Goal: Task Accomplishment & Management: Use online tool/utility

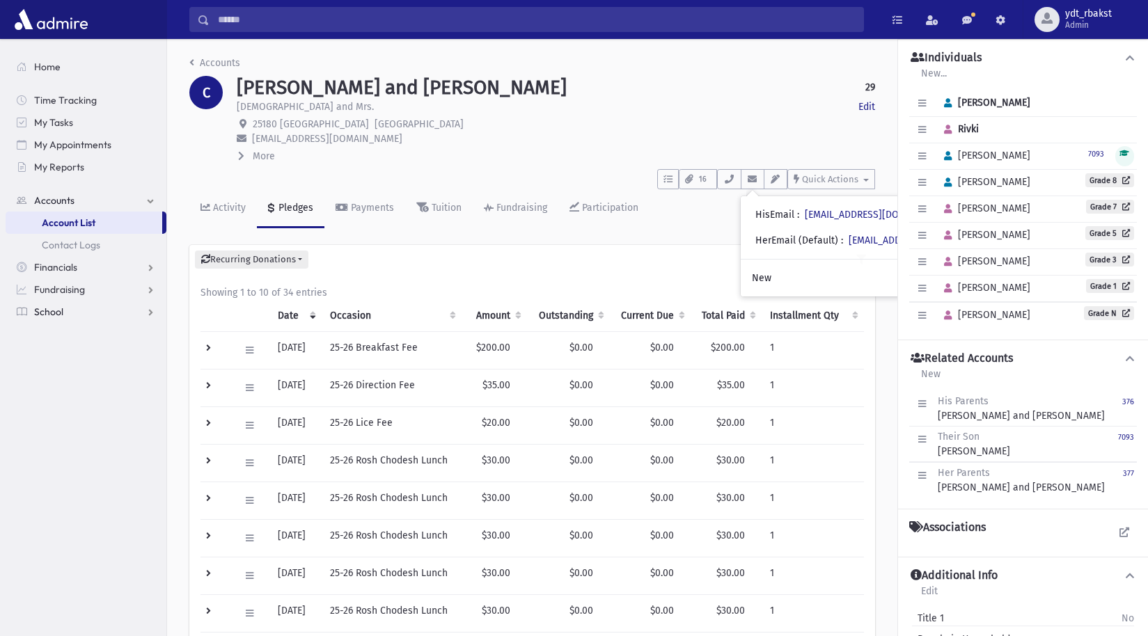
click at [72, 310] on link "School" at bounding box center [86, 312] width 161 height 22
click at [77, 313] on span "Attendance" at bounding box center [68, 312] width 52 height 13
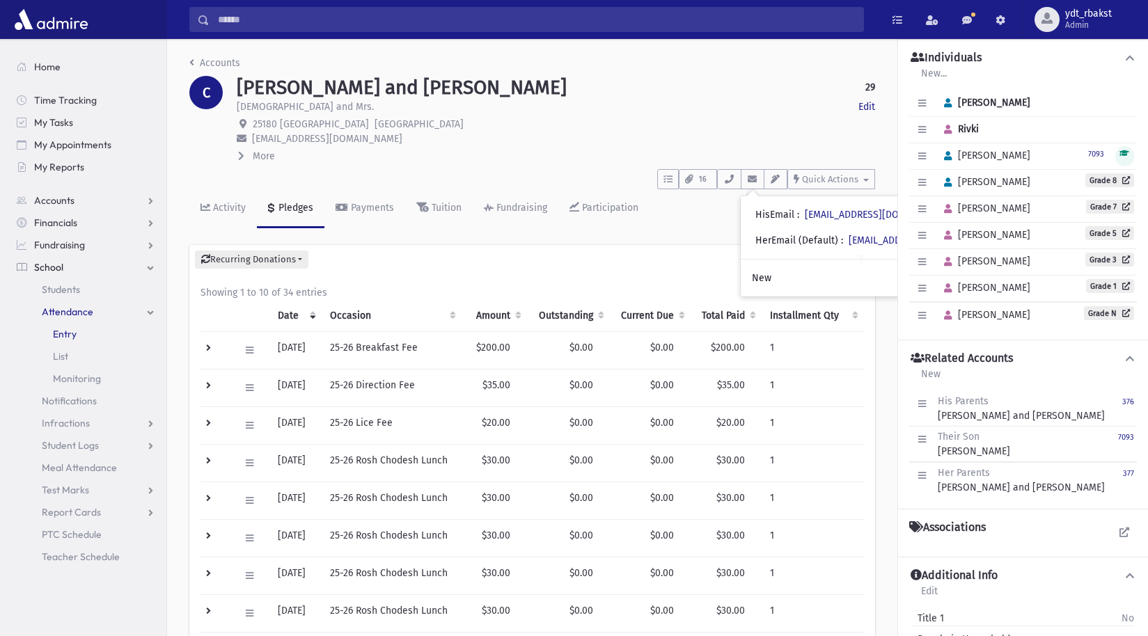
click at [47, 333] on link "Entry" at bounding box center [86, 334] width 161 height 22
click at [60, 334] on span "Entry" at bounding box center [65, 334] width 24 height 13
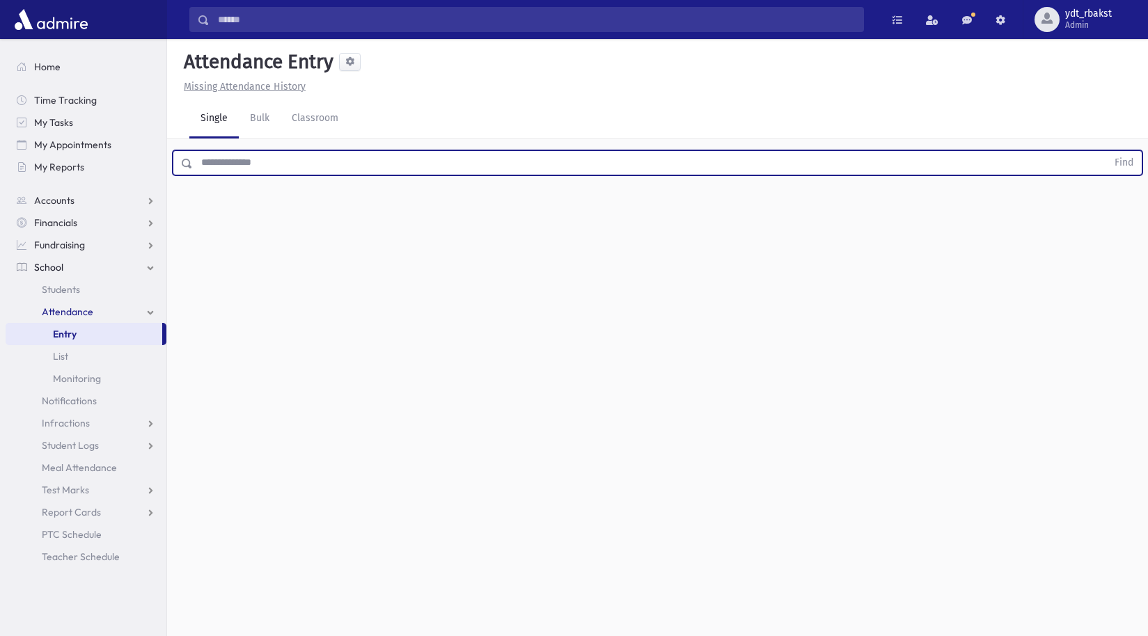
drag, startPoint x: 340, startPoint y: 165, endPoint x: 1084, endPoint y: 146, distance: 744.3
click at [340, 165] on input "text" at bounding box center [650, 162] width 914 height 25
click at [1106, 151] on button "Find" at bounding box center [1123, 163] width 35 height 24
type input "******"
click at [1106, 151] on button "Find" at bounding box center [1123, 163] width 35 height 24
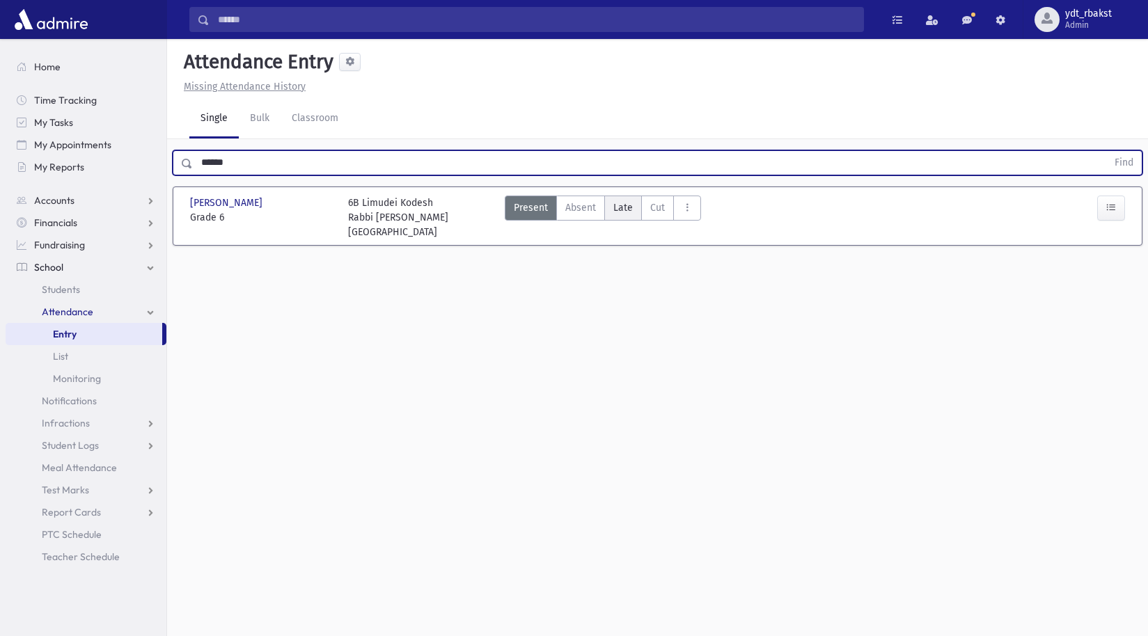
click at [616, 212] on span "Late" at bounding box center [622, 207] width 19 height 15
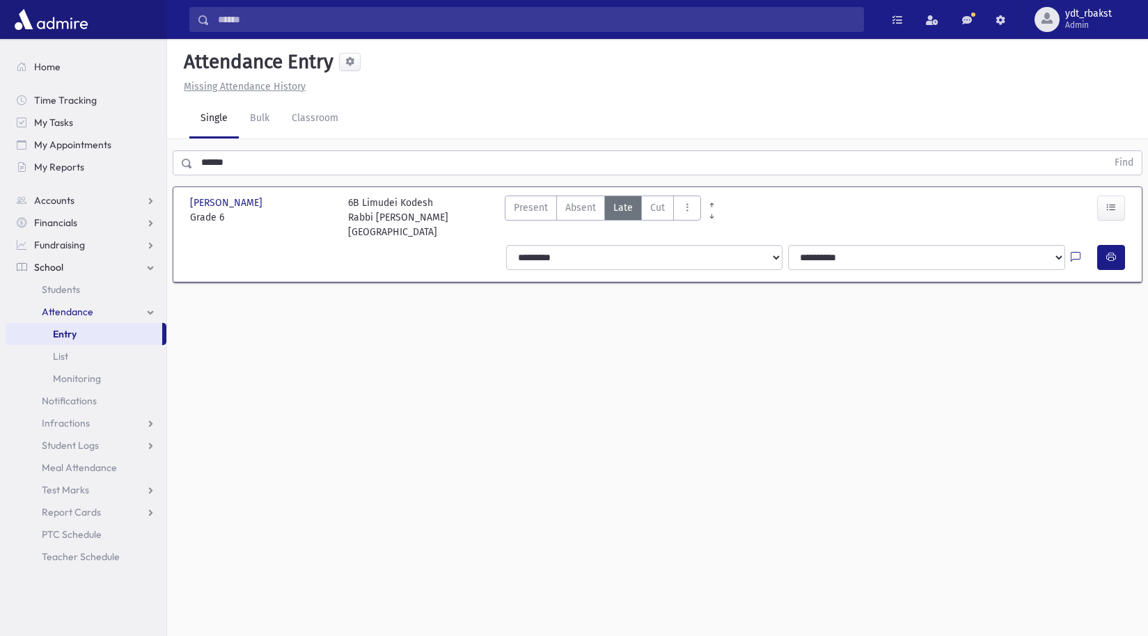
click at [1126, 245] on div at bounding box center [1113, 257] width 33 height 25
click at [1107, 251] on icon "button" at bounding box center [1111, 257] width 10 height 12
